Goal: Task Accomplishment & Management: Use online tool/utility

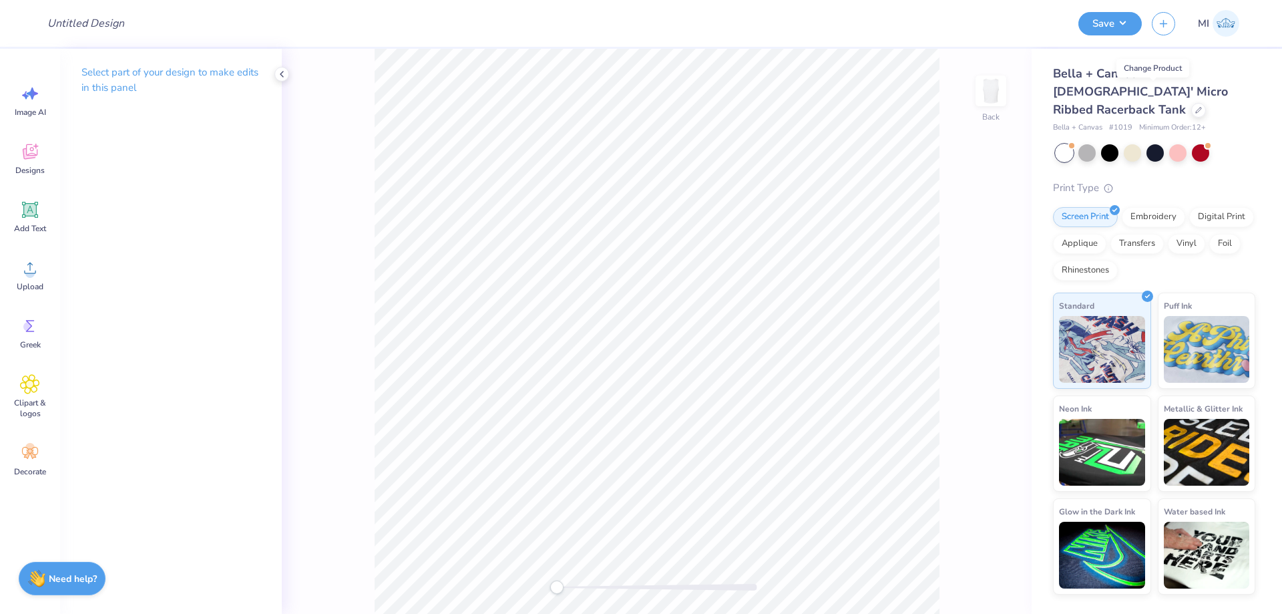
click at [1157, 101] on div "Bella + Canvas [DEMOGRAPHIC_DATA]' Micro Ribbed Racerback Tank Bella + Canvas #…" at bounding box center [1154, 99] width 202 height 69
click at [1191, 101] on div at bounding box center [1198, 108] width 15 height 15
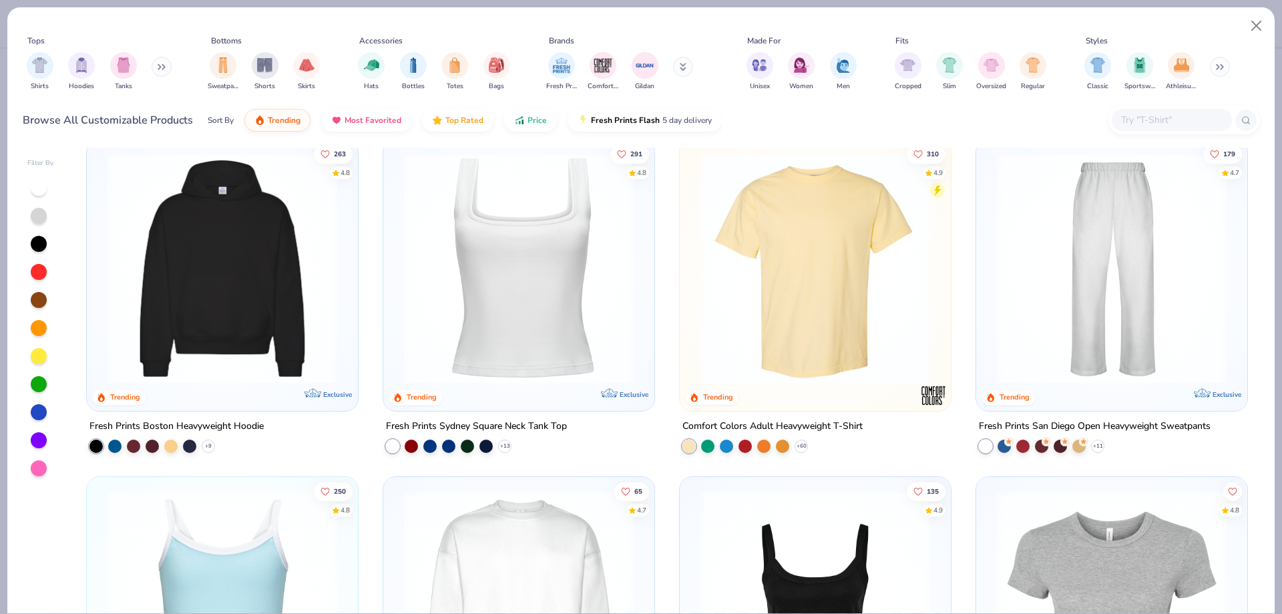
scroll to position [617, 0]
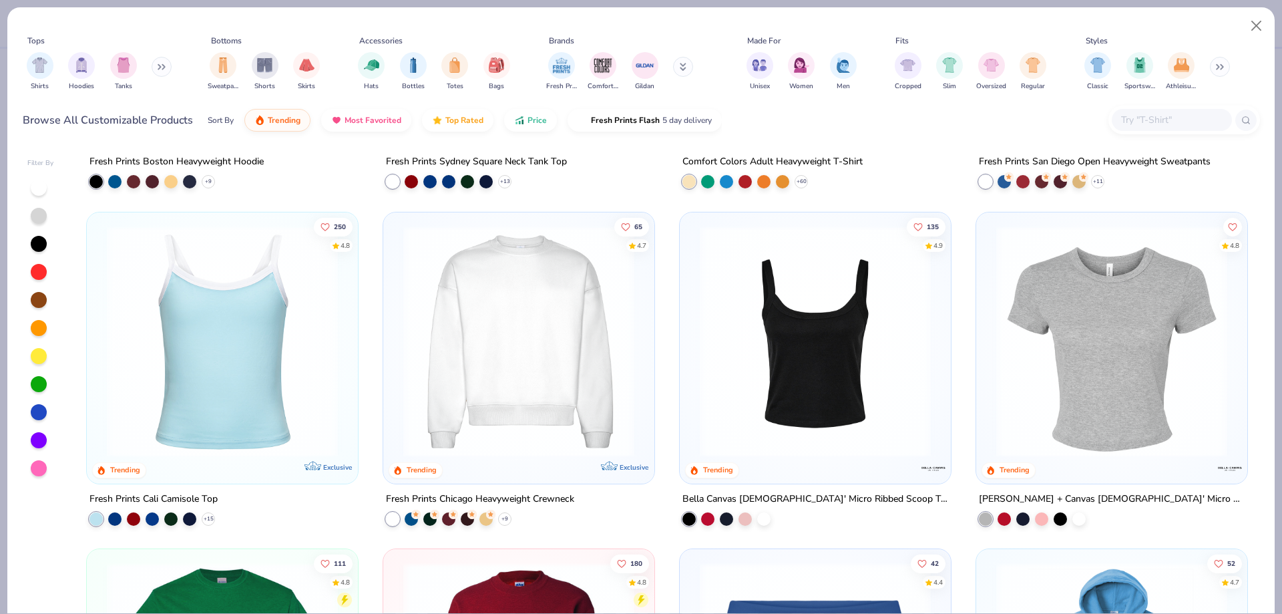
click at [541, 332] on img at bounding box center [519, 340] width 244 height 231
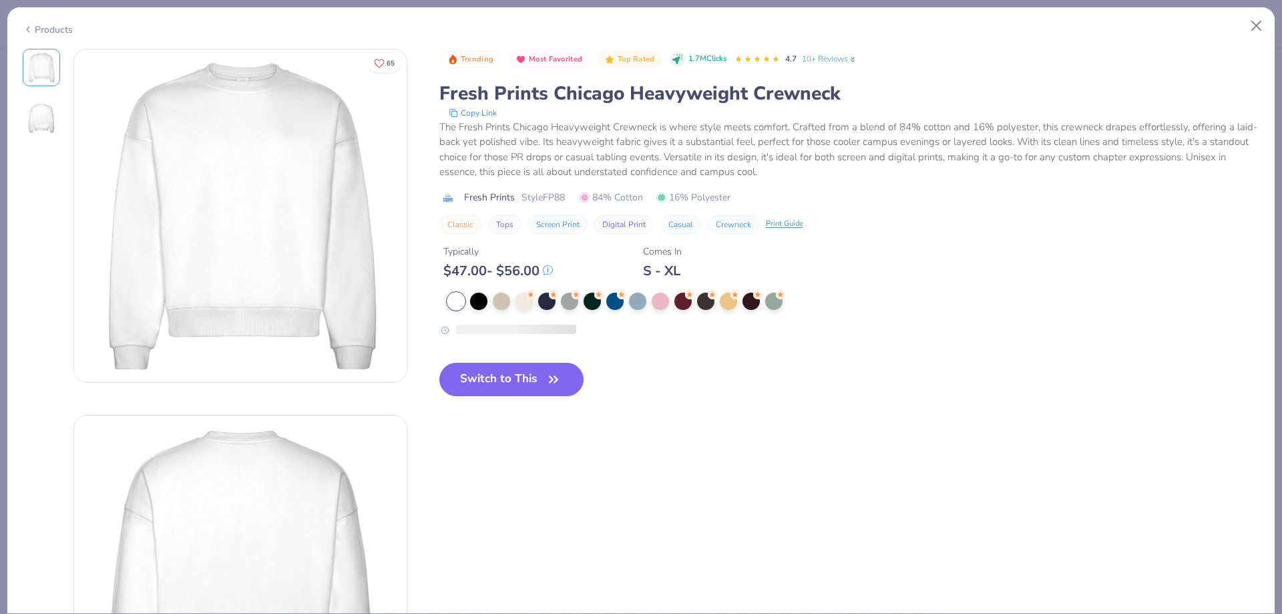
click at [521, 365] on button "Switch to This" at bounding box center [511, 379] width 145 height 33
click at [517, 392] on button "Switch to This" at bounding box center [511, 379] width 145 height 33
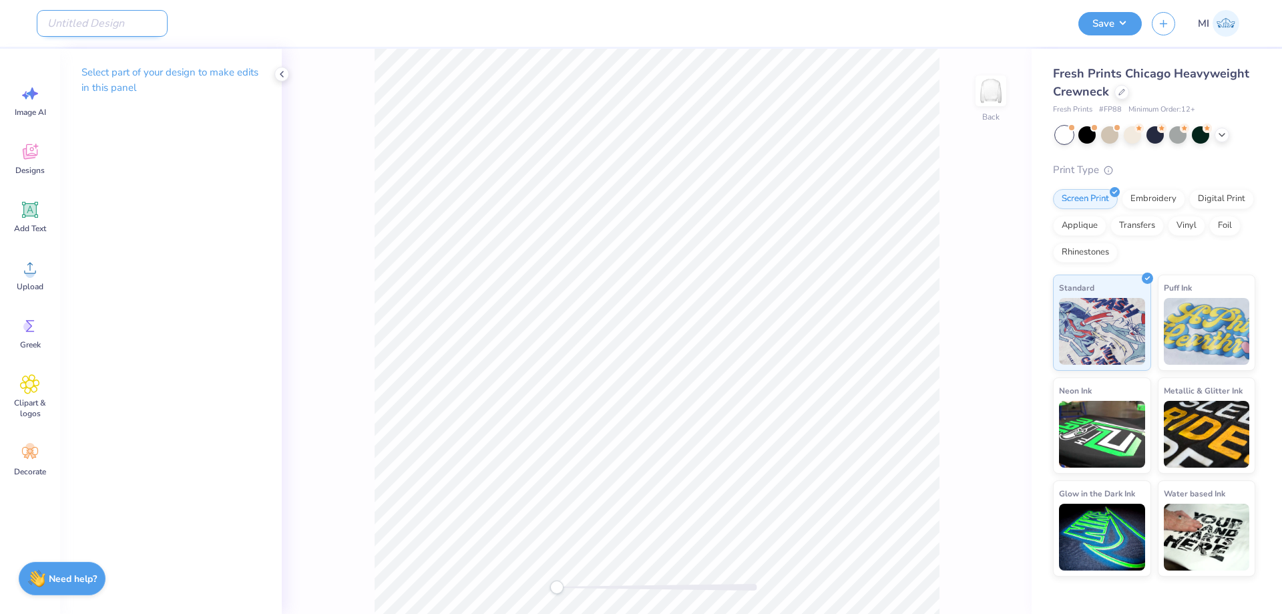
click at [129, 21] on input "Design Title" at bounding box center [102, 23] width 131 height 27
paste input "FPS240630"
type input "FPS240630"
click at [46, 280] on div "Upload" at bounding box center [30, 275] width 48 height 50
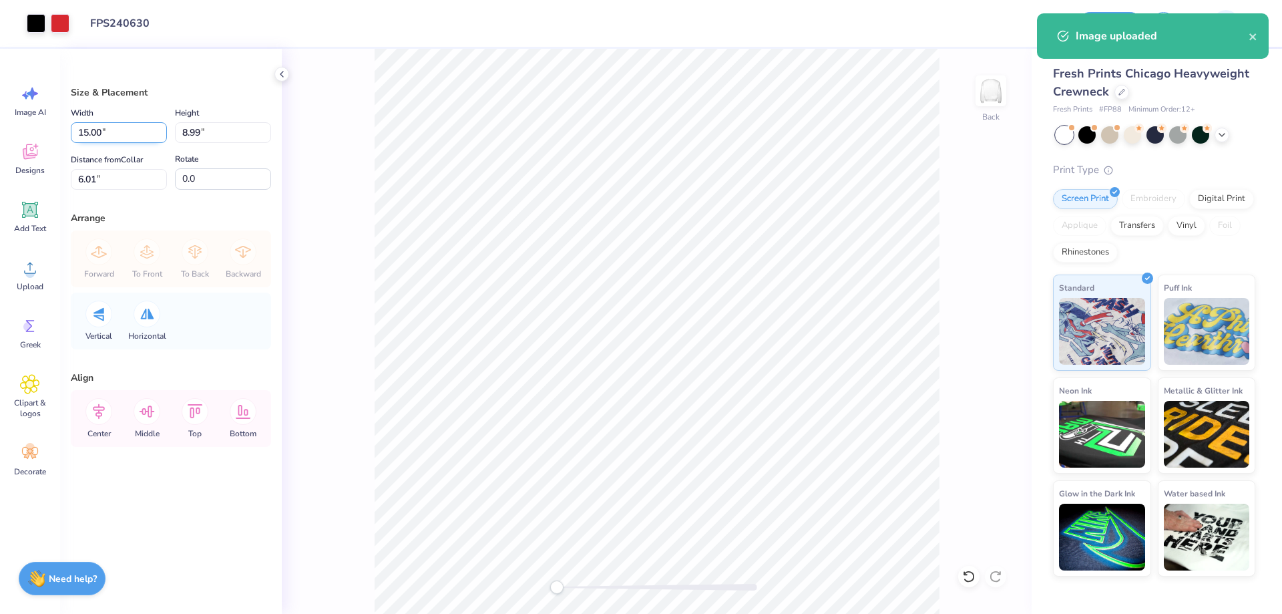
drag, startPoint x: 116, startPoint y: 126, endPoint x: 0, endPoint y: 126, distance: 115.5
click at [71, 126] on input "15.00" at bounding box center [119, 132] width 96 height 21
type input "11.50"
type input "6.89"
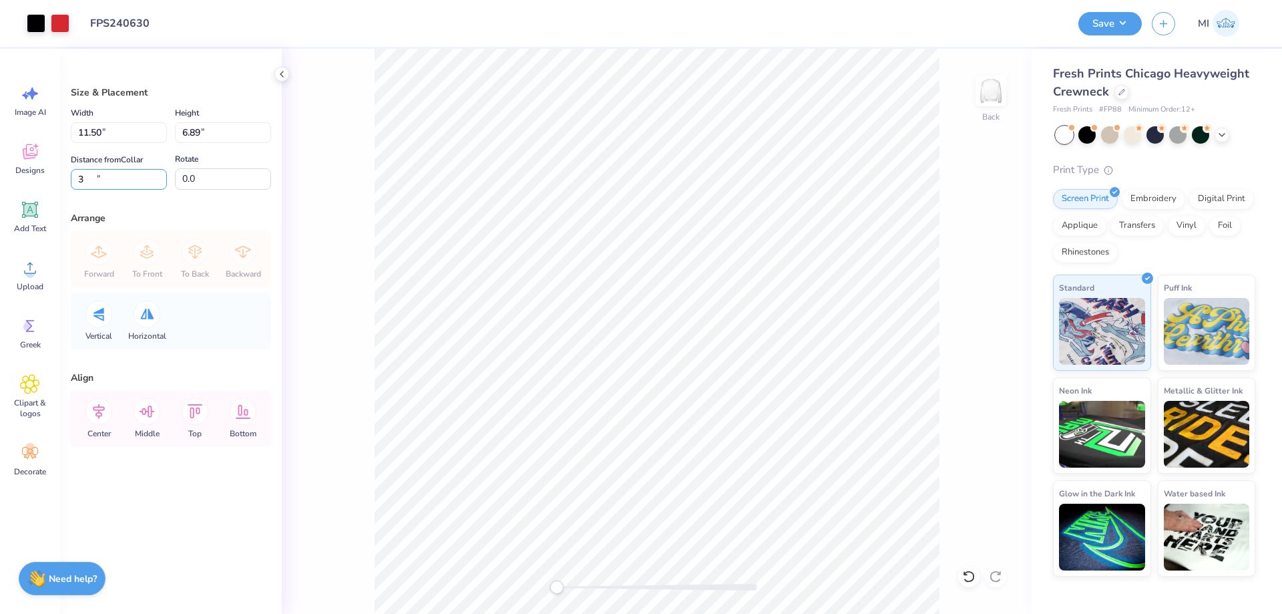
drag, startPoint x: 92, startPoint y: 184, endPoint x: 0, endPoint y: 186, distance: 92.1
click at [71, 185] on input "3" at bounding box center [119, 179] width 96 height 21
type input "3"
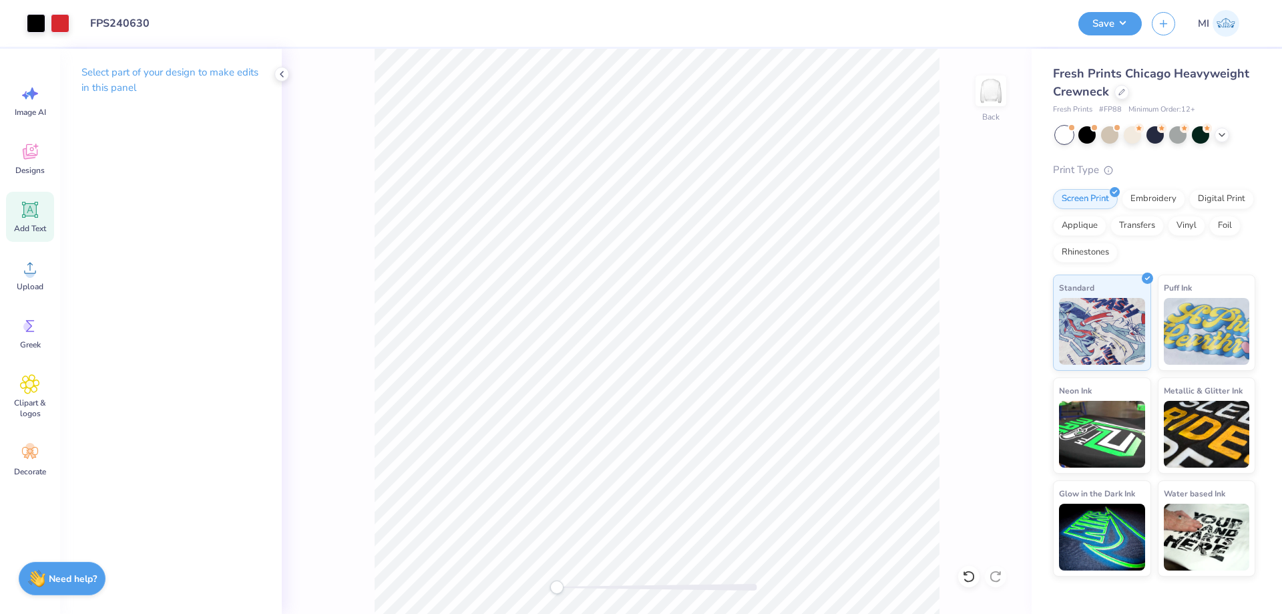
click at [28, 211] on icon at bounding box center [30, 210] width 16 height 16
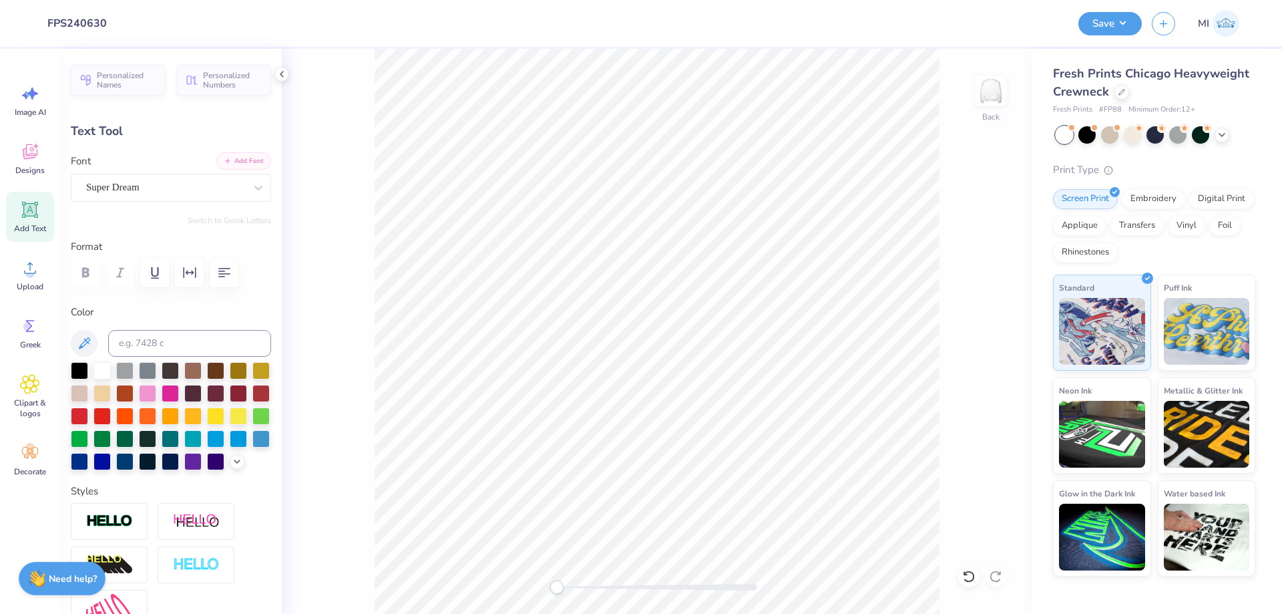
click at [231, 160] on icon "button" at bounding box center [228, 161] width 8 height 8
type textarea "TRI DELTA"
click at [81, 418] on div at bounding box center [79, 414] width 17 height 17
click at [124, 268] on div at bounding box center [171, 272] width 200 height 29
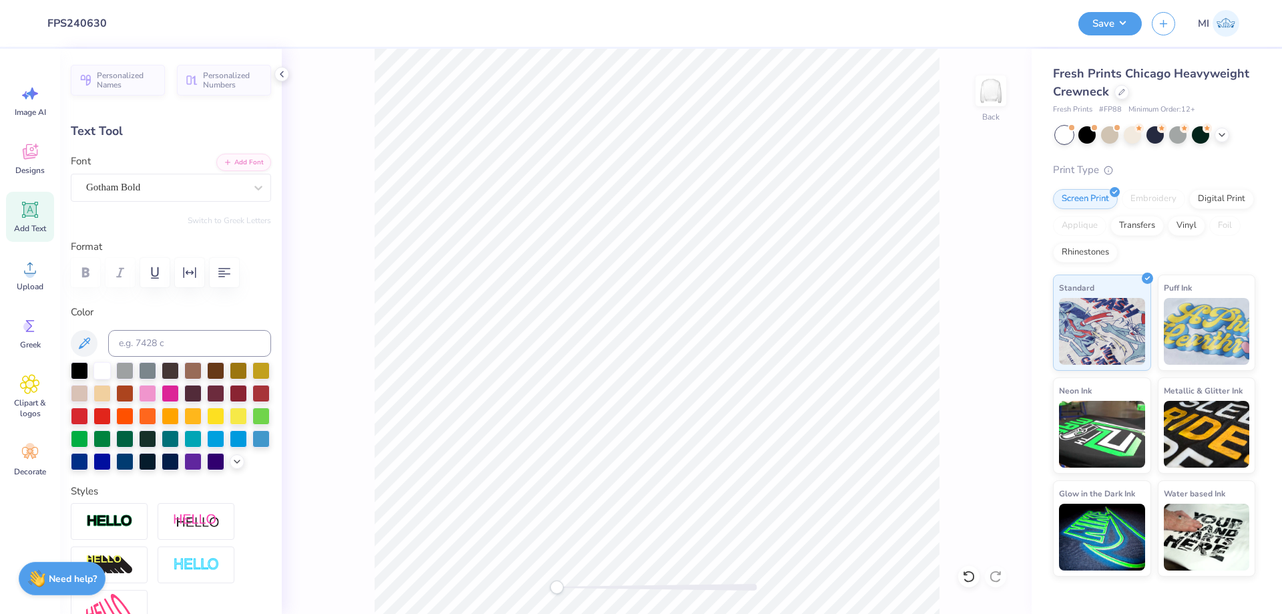
scroll to position [240, 0]
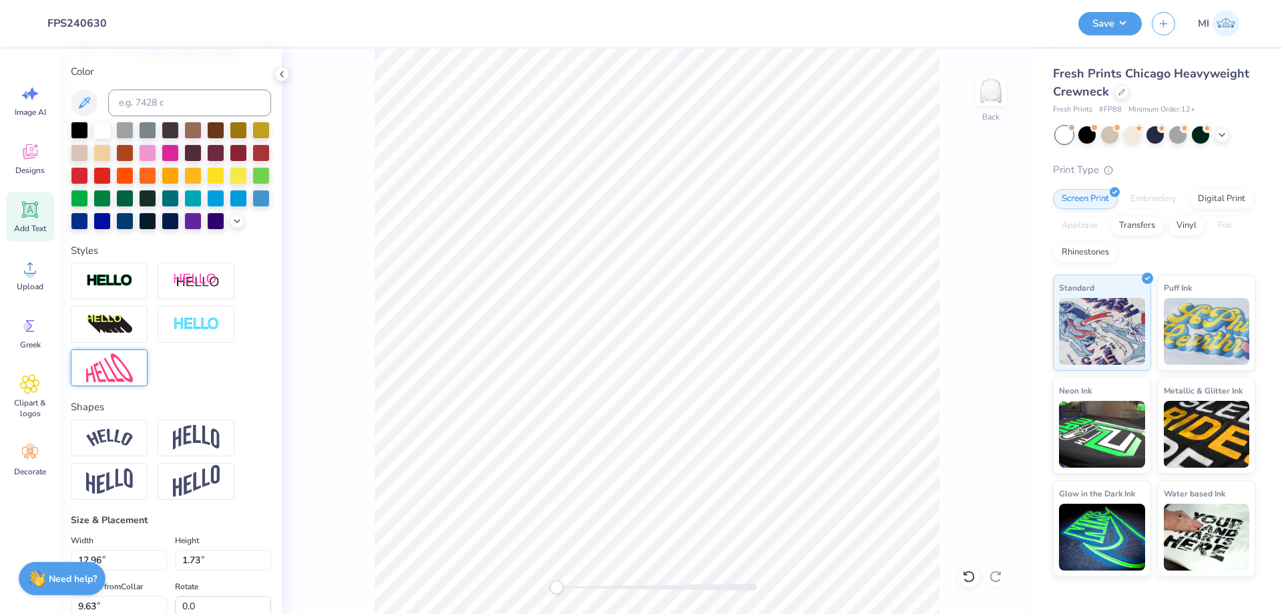
click at [113, 366] on img at bounding box center [109, 367] width 47 height 29
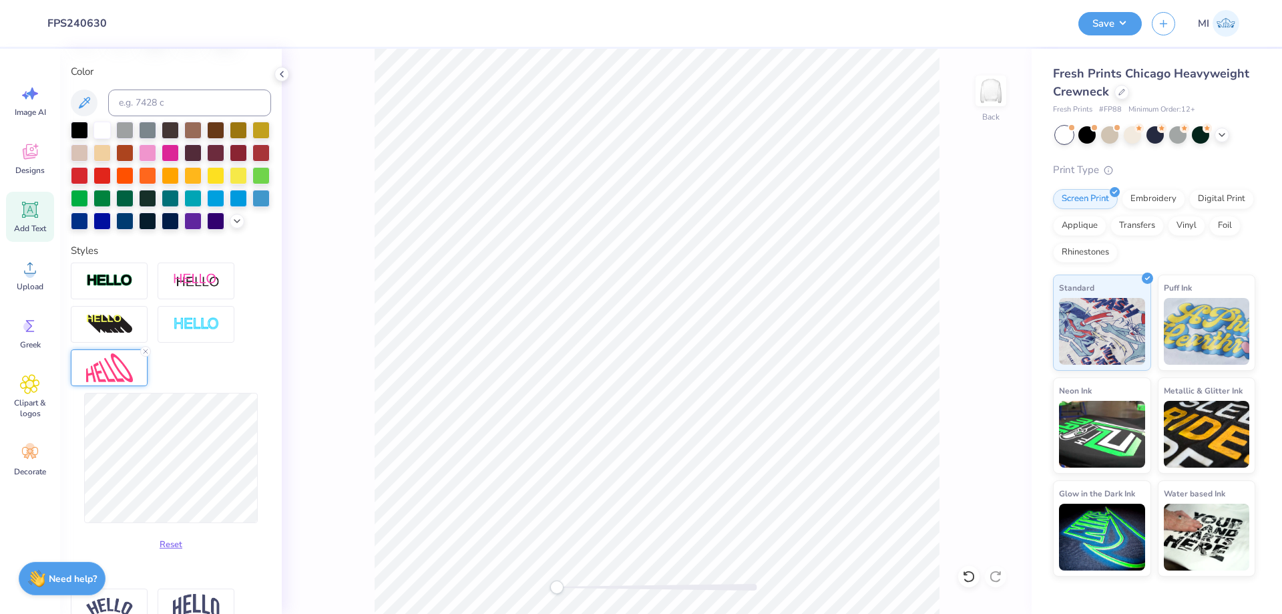
type input "3.96"
type input "0.57"
type input "9.32"
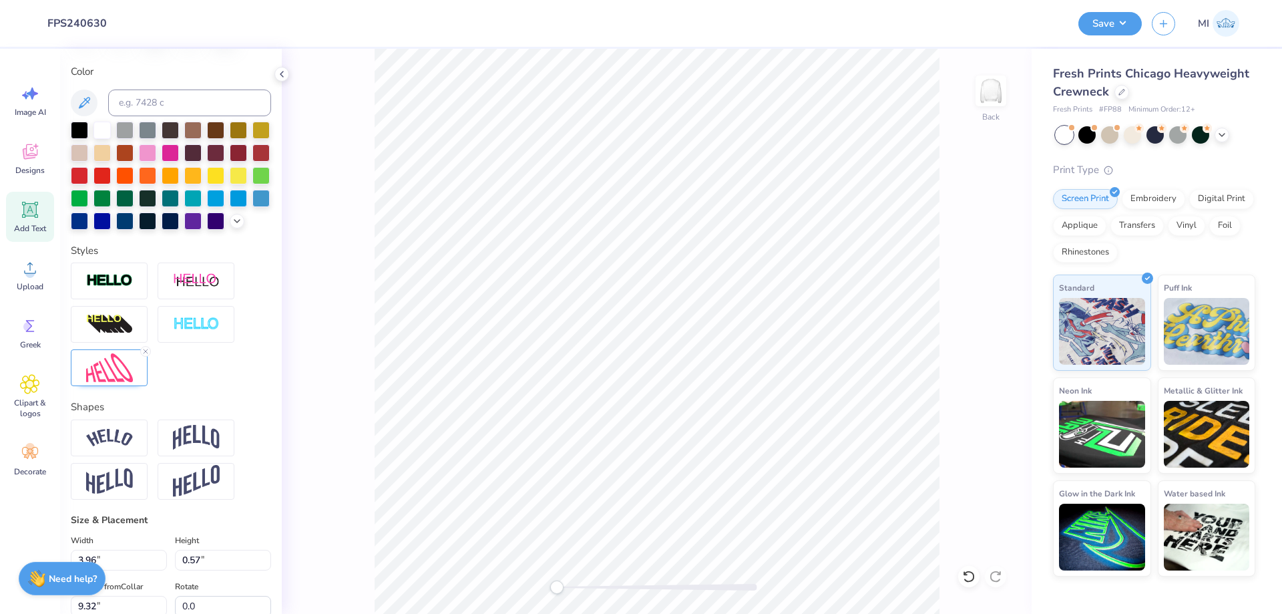
scroll to position [0, 0]
type textarea "2025"
type input "4.13"
type input "0.56"
type input "9.33"
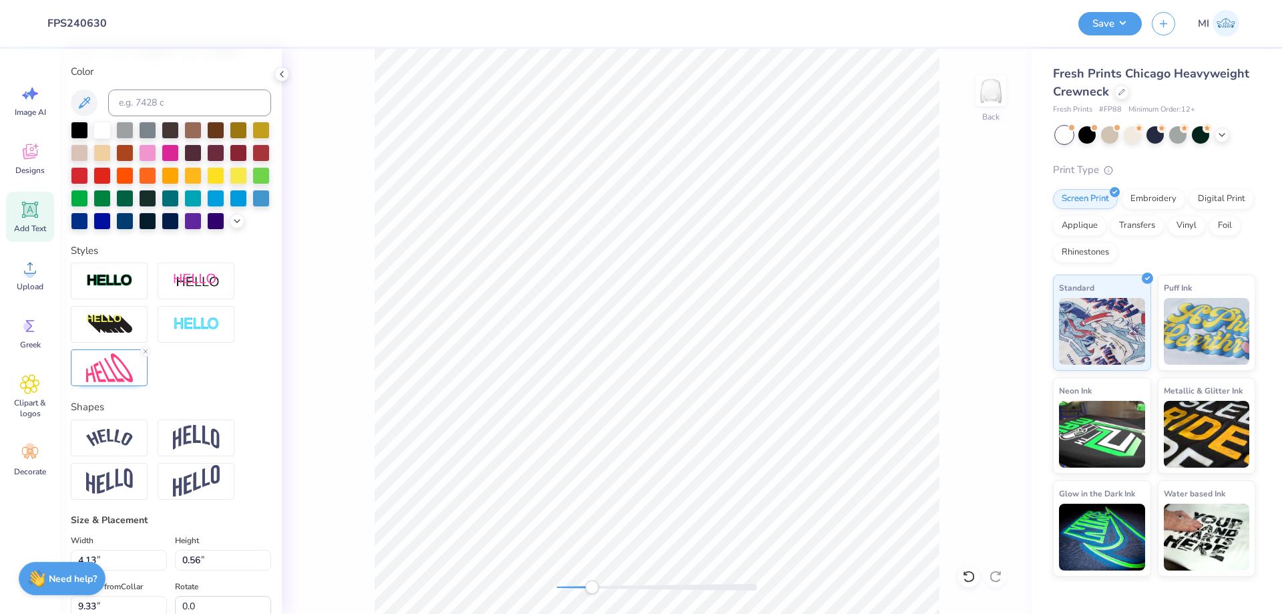
drag, startPoint x: 559, startPoint y: 586, endPoint x: 612, endPoint y: 580, distance: 52.4
click at [612, 580] on div at bounding box center [657, 586] width 200 height 13
click at [148, 355] on icon at bounding box center [146, 351] width 8 height 8
click at [147, 355] on div at bounding box center [109, 367] width 77 height 37
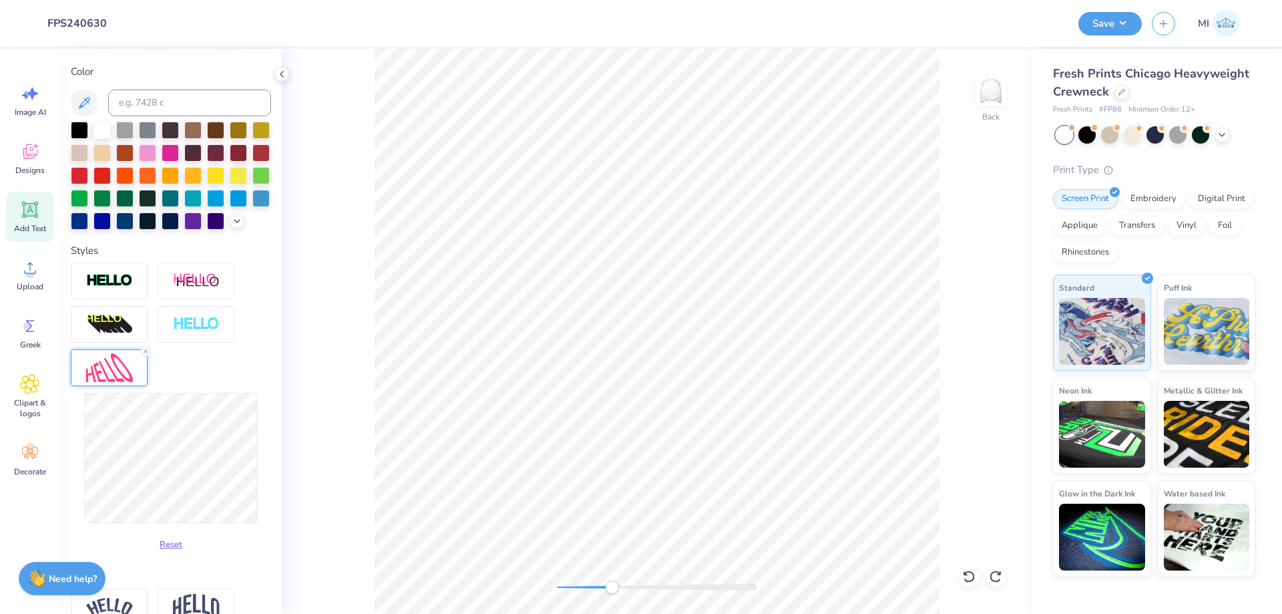
type input "1.98"
type input "0.57"
type input "9.32"
type input "0.56"
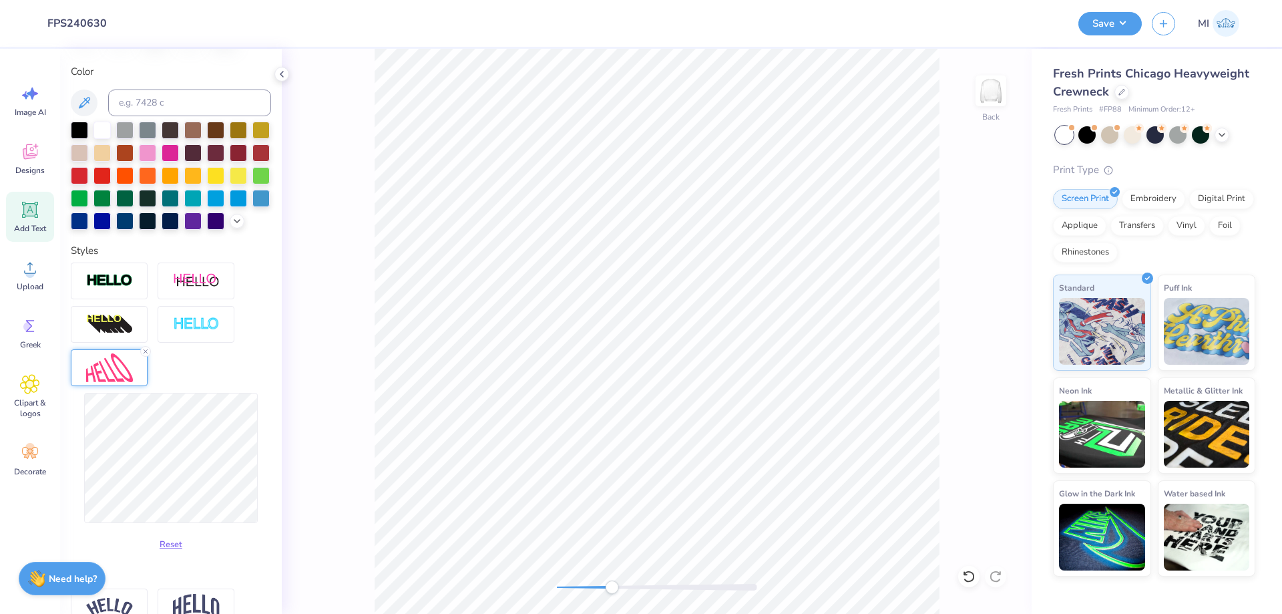
type input "9.33"
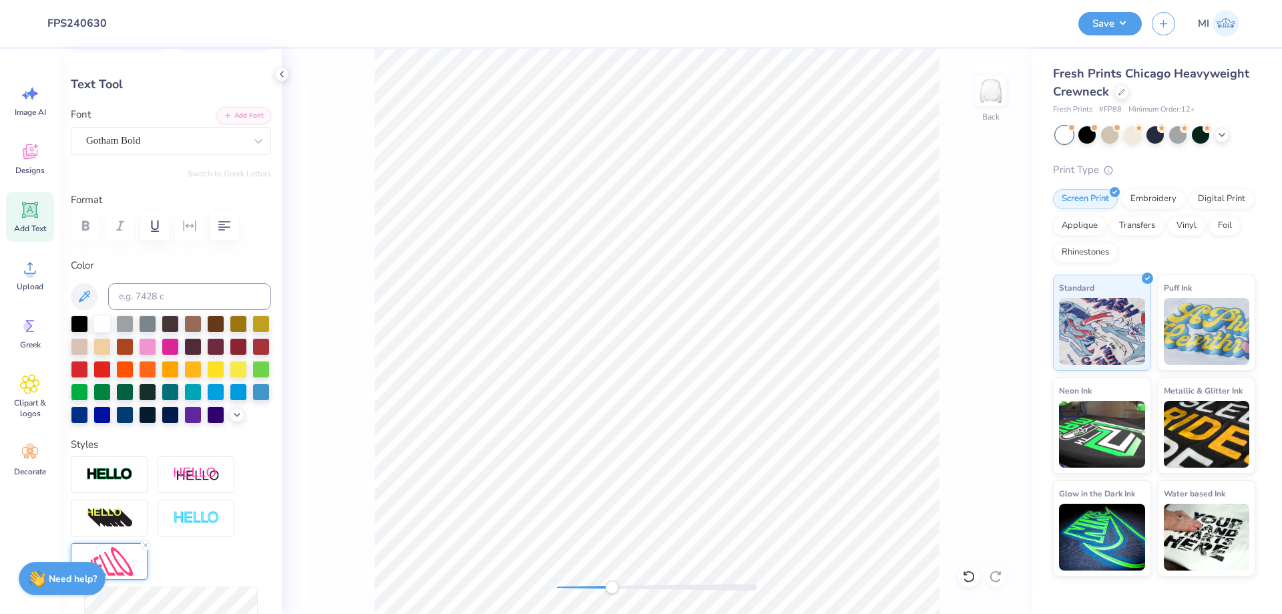
scroll to position [0, 0]
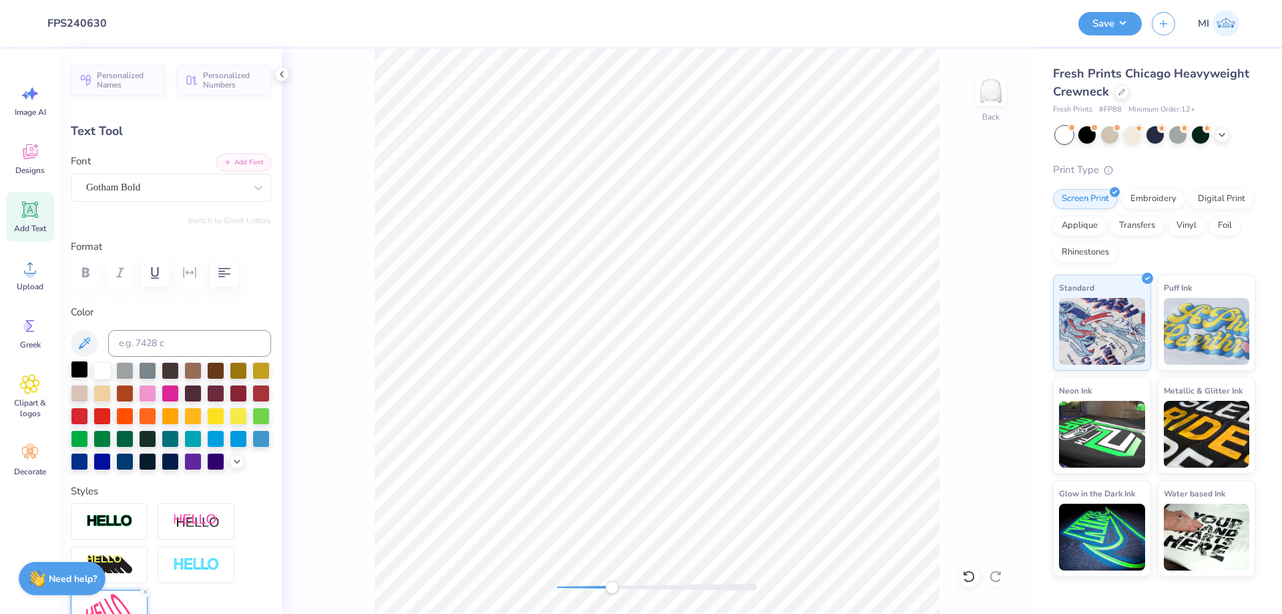
click at [80, 375] on div at bounding box center [79, 369] width 17 height 17
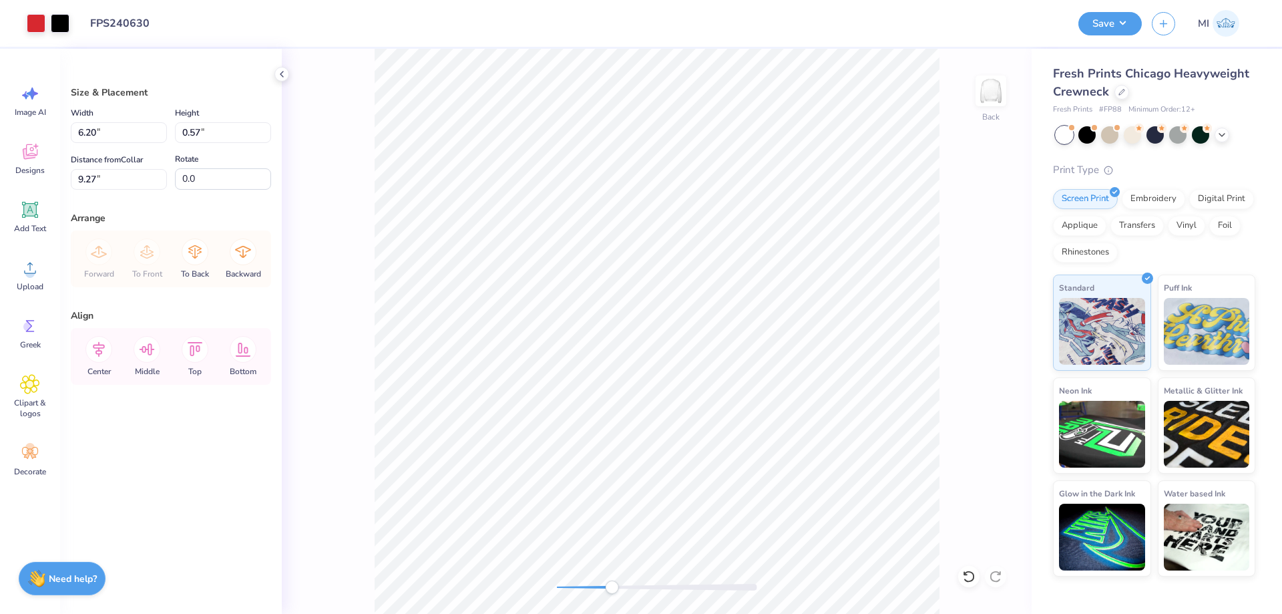
type input "9.27"
type input "5.85"
type input "0.53"
type input "9.30"
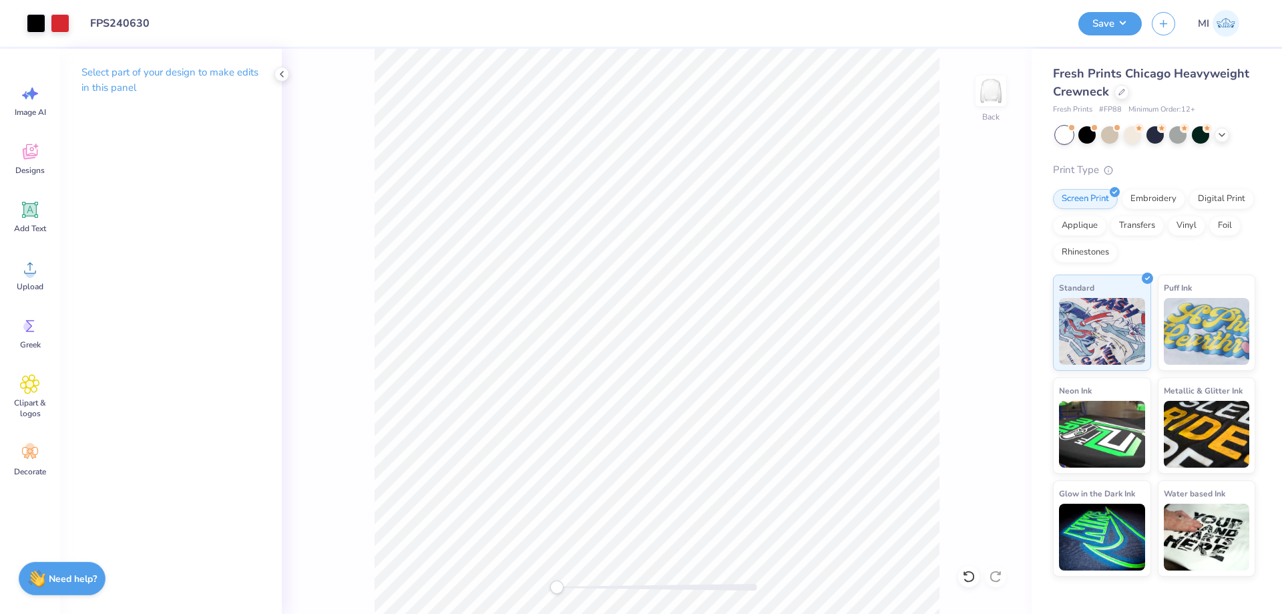
click at [485, 582] on div "Back" at bounding box center [657, 331] width 750 height 565
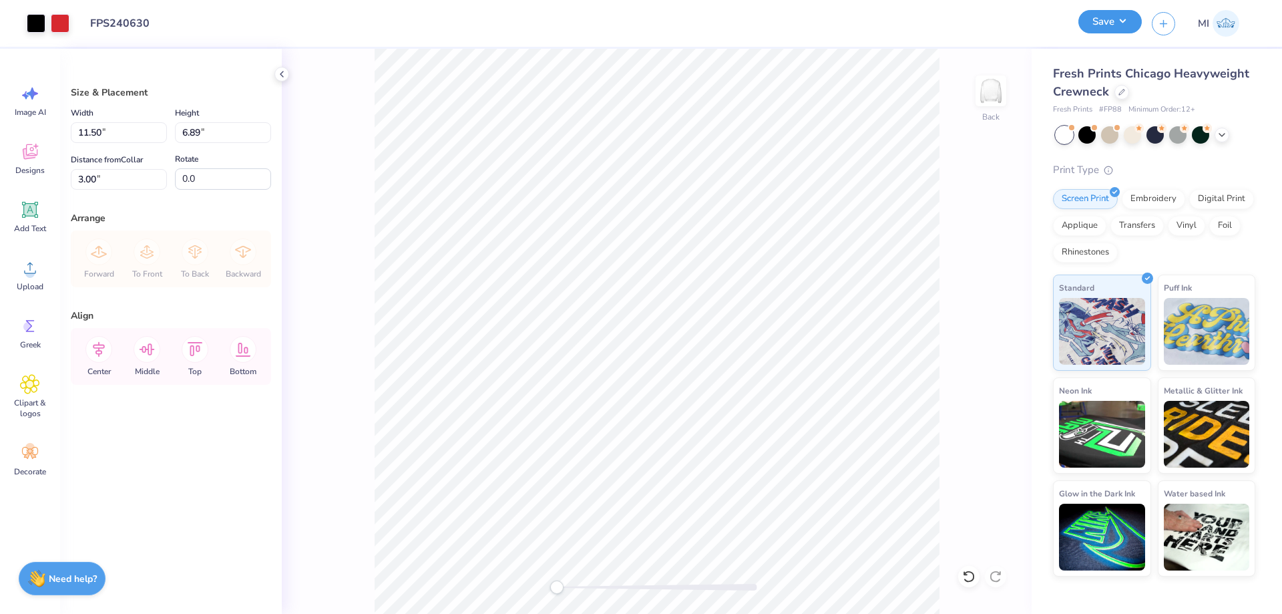
click at [1122, 25] on button "Save" at bounding box center [1109, 21] width 63 height 23
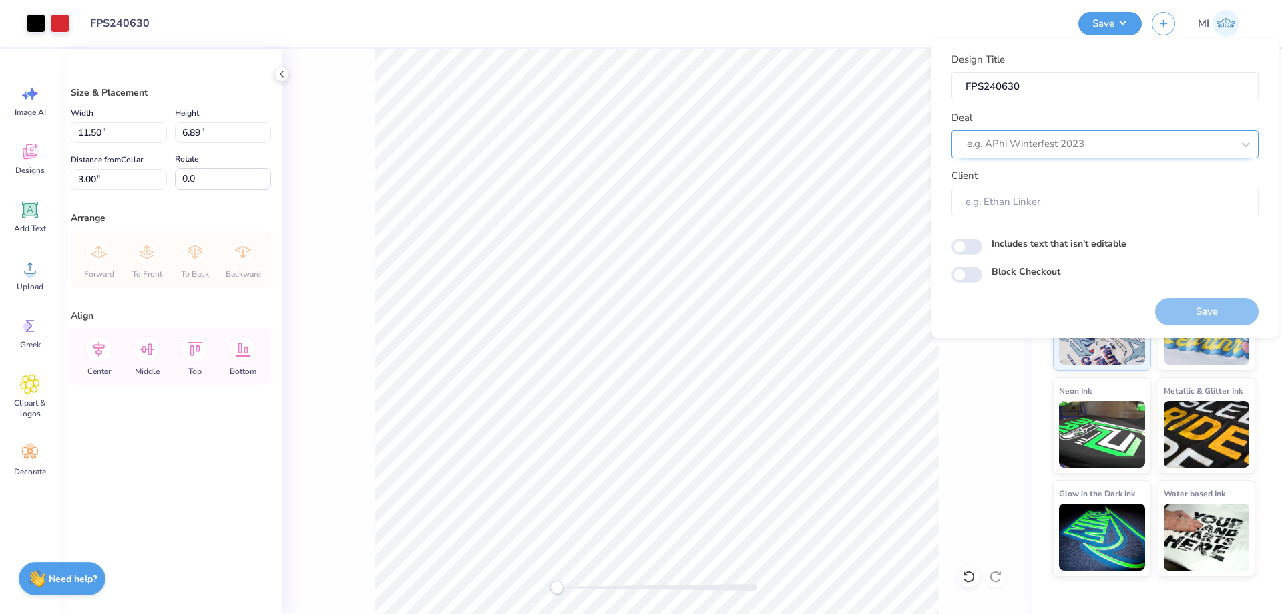
click at [1061, 139] on div at bounding box center [1100, 144] width 266 height 18
click at [1058, 180] on div "Design Tool Gallery" at bounding box center [1105, 180] width 296 height 22
type input "Design Tool Gallery"
type input "Design Tool Gallery User"
click at [1219, 296] on div "Save" at bounding box center [1206, 303] width 103 height 42
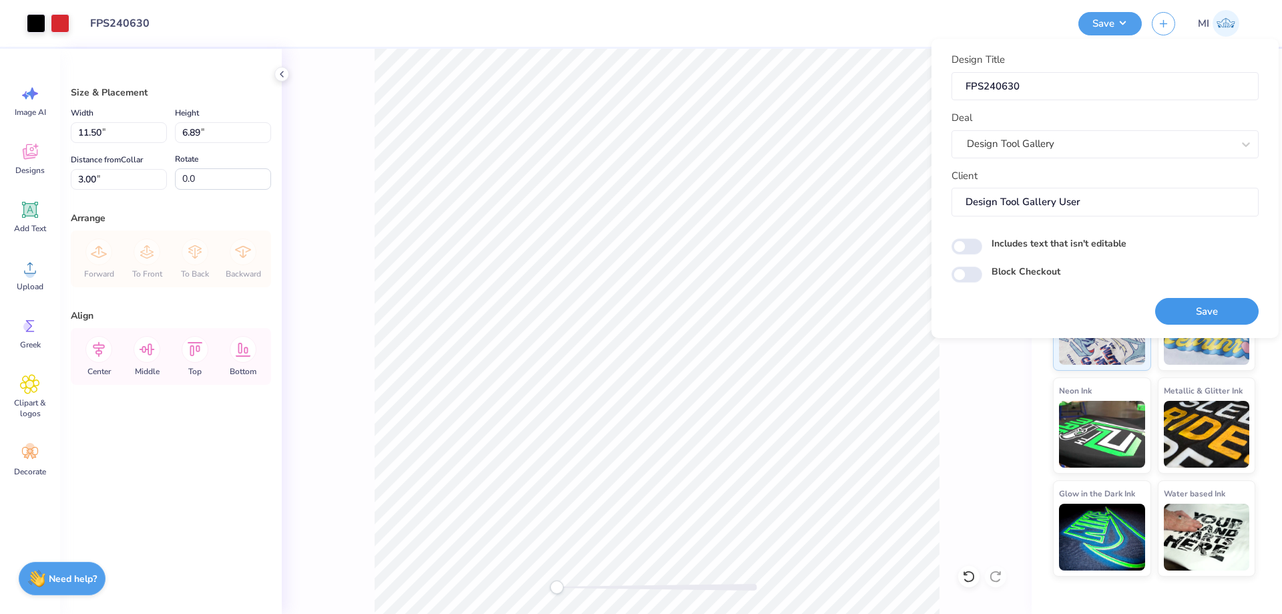
click at [1216, 309] on button "Save" at bounding box center [1206, 311] width 103 height 27
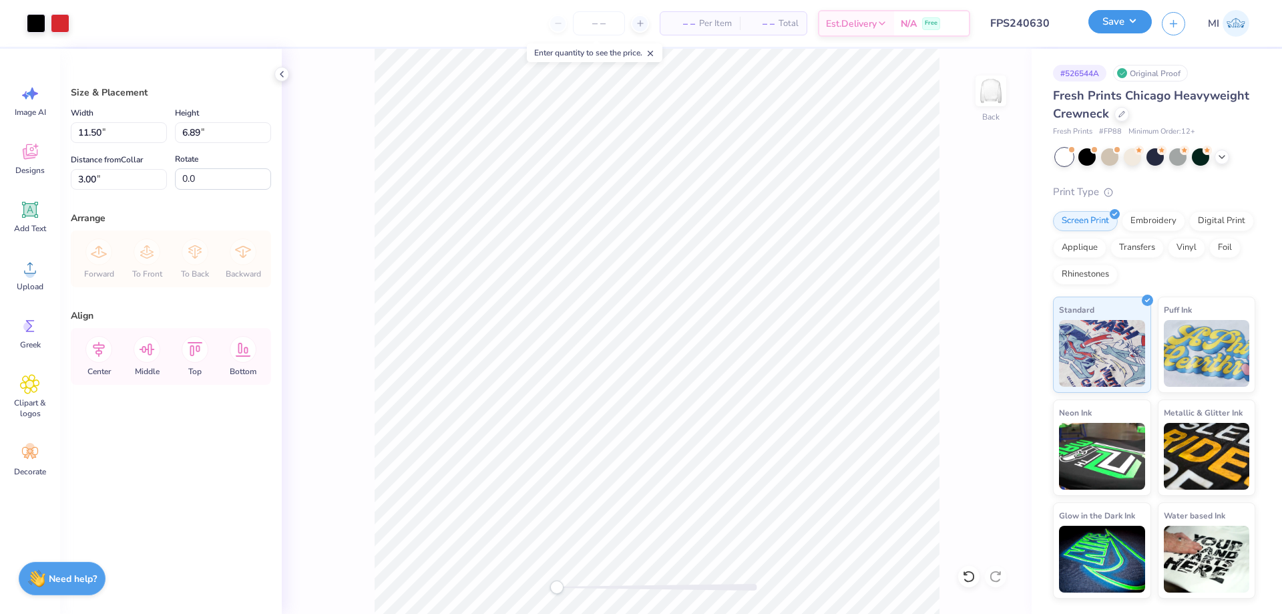
click at [1127, 20] on button "Save" at bounding box center [1119, 21] width 63 height 23
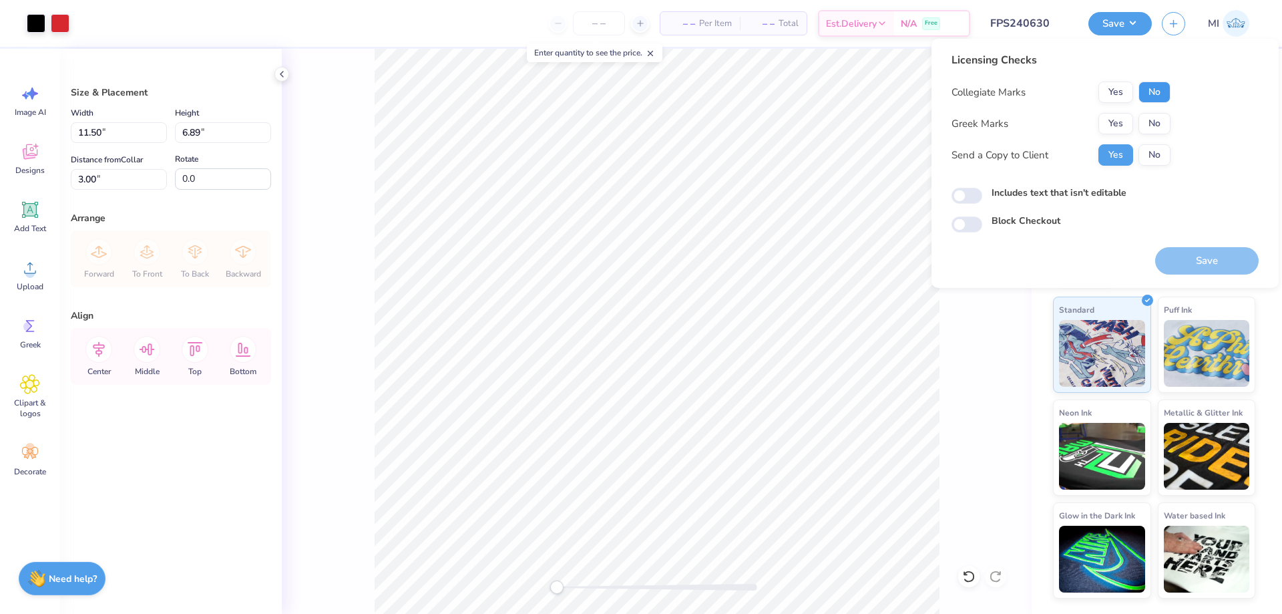
click at [1158, 97] on button "No" at bounding box center [1154, 91] width 32 height 21
click at [1126, 120] on button "Yes" at bounding box center [1115, 123] width 35 height 21
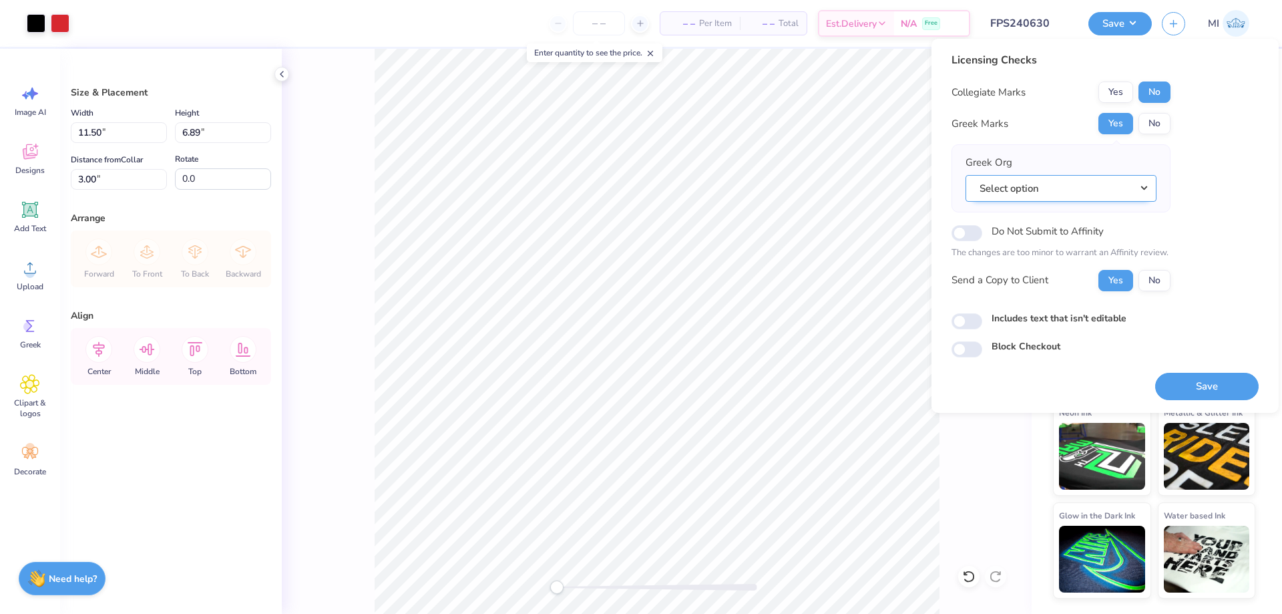
click at [1082, 187] on button "Select option" at bounding box center [1060, 188] width 191 height 27
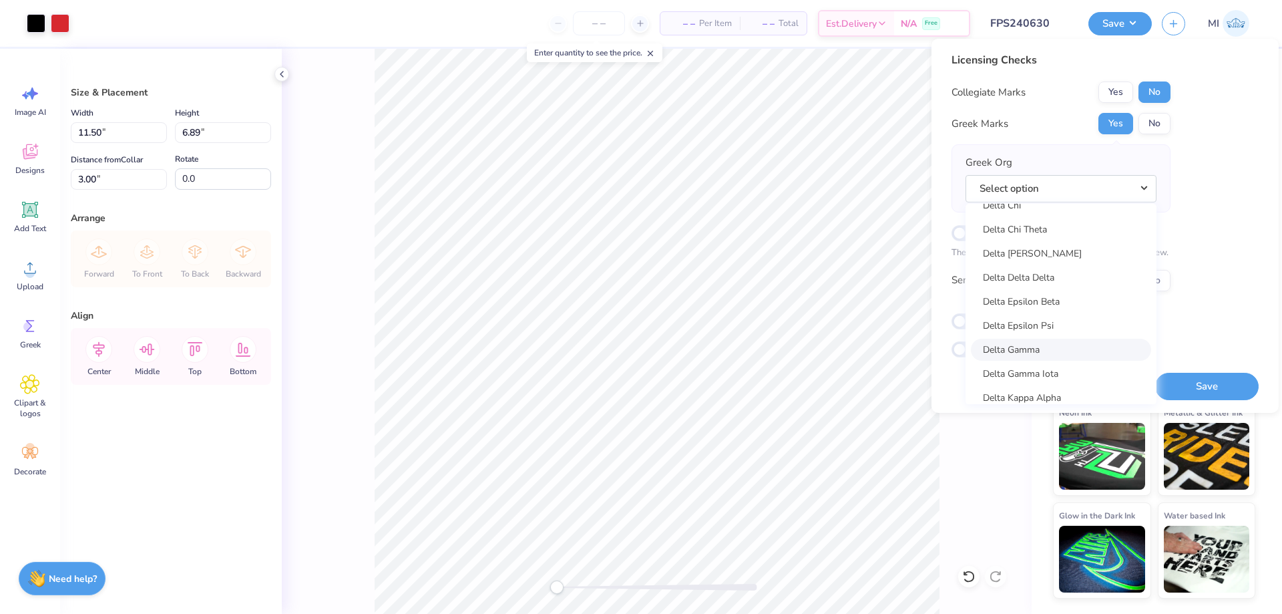
scroll to position [2884, 0]
click at [1051, 358] on div "Acacia Actuarial Society [PERSON_NAME] Society Adelphikos Aero Design Team Agar…" at bounding box center [1060, 304] width 191 height 200
click at [1048, 364] on link "Delta Delta Delta" at bounding box center [1061, 364] width 180 height 22
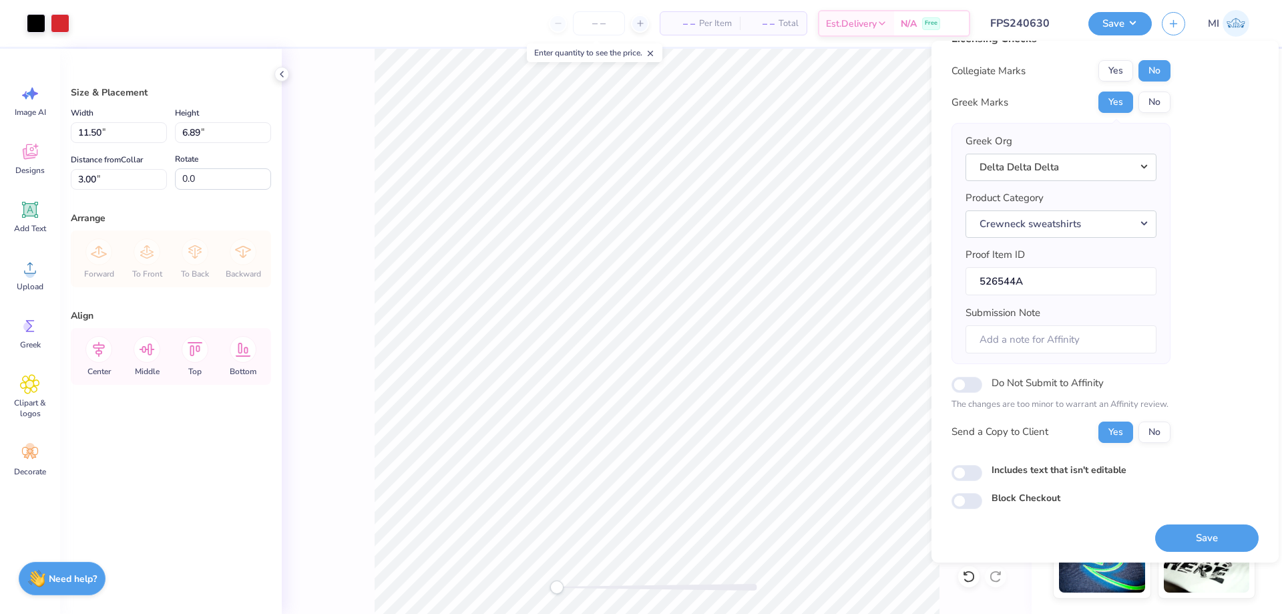
scroll to position [25, 0]
click at [1205, 524] on button "Save" at bounding box center [1206, 535] width 103 height 27
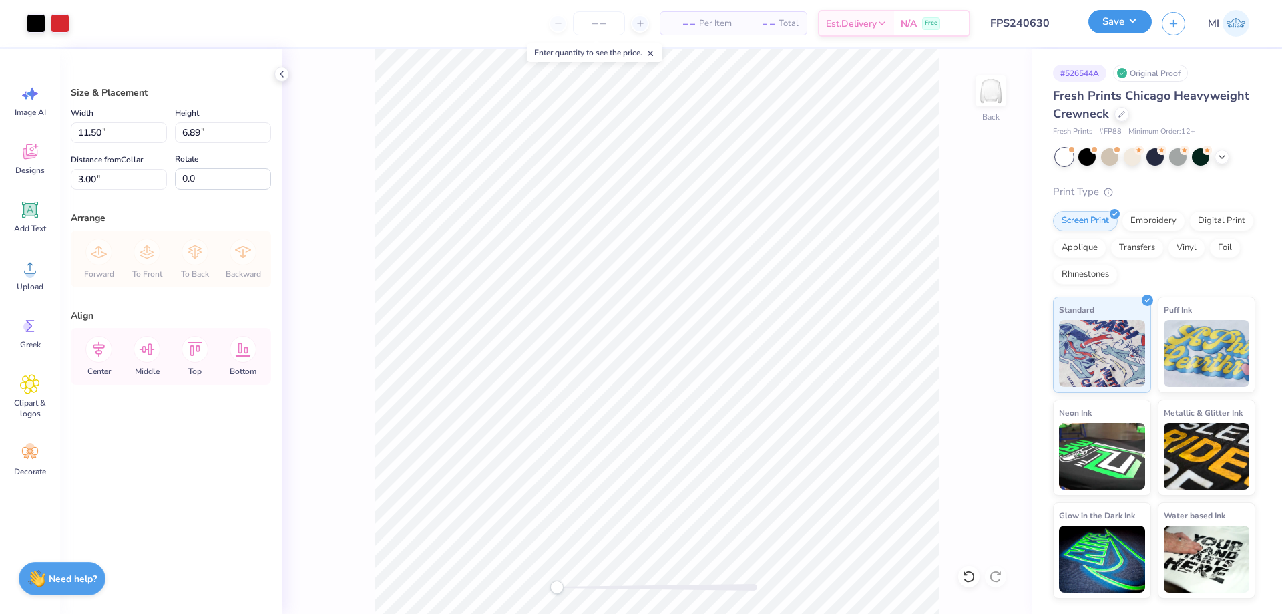
click at [1124, 25] on button "Save" at bounding box center [1119, 21] width 63 height 23
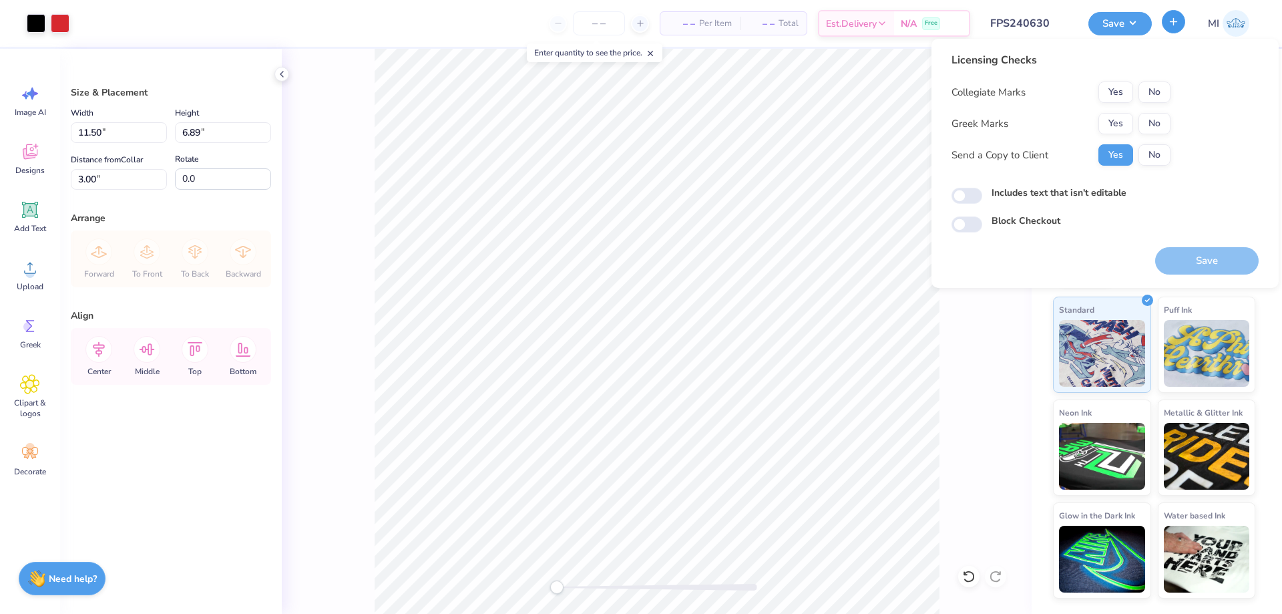
click at [1176, 23] on icon "button" at bounding box center [1173, 21] width 11 height 11
